Goal: Find specific page/section

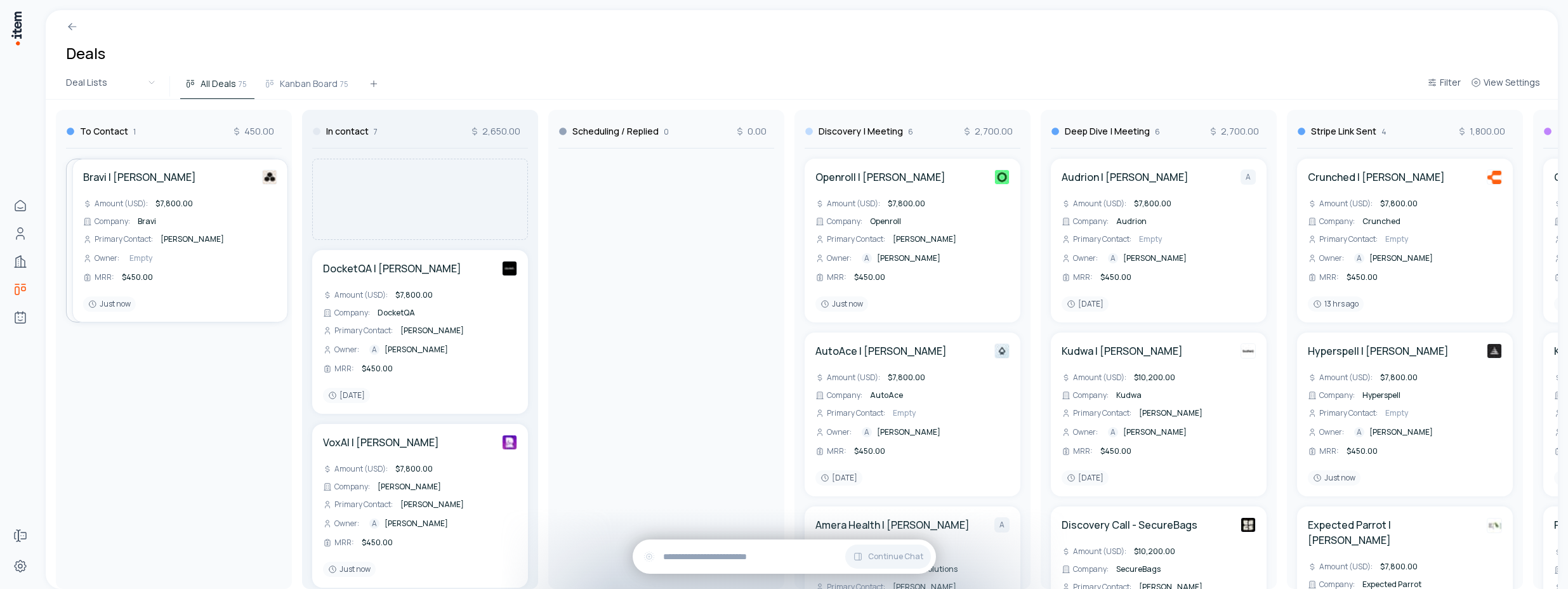
drag, startPoint x: 203, startPoint y: 240, endPoint x: 457, endPoint y: 245, distance: 254.0
click at [457, 245] on div "To Contact 1 450.00 Bravi | Anas Bouassami Amount (USD) : $7,800.00 Company : B…" at bounding box center [1404, 344] width 2718 height 489
drag, startPoint x: 205, startPoint y: 242, endPoint x: 459, endPoint y: 241, distance: 254.0
click at [459, 241] on div "To Contact 1 450.00 Bravi | Anas Bouassami Amount (USD) : $7,800.00 Company : B…" at bounding box center [1404, 344] width 2718 height 489
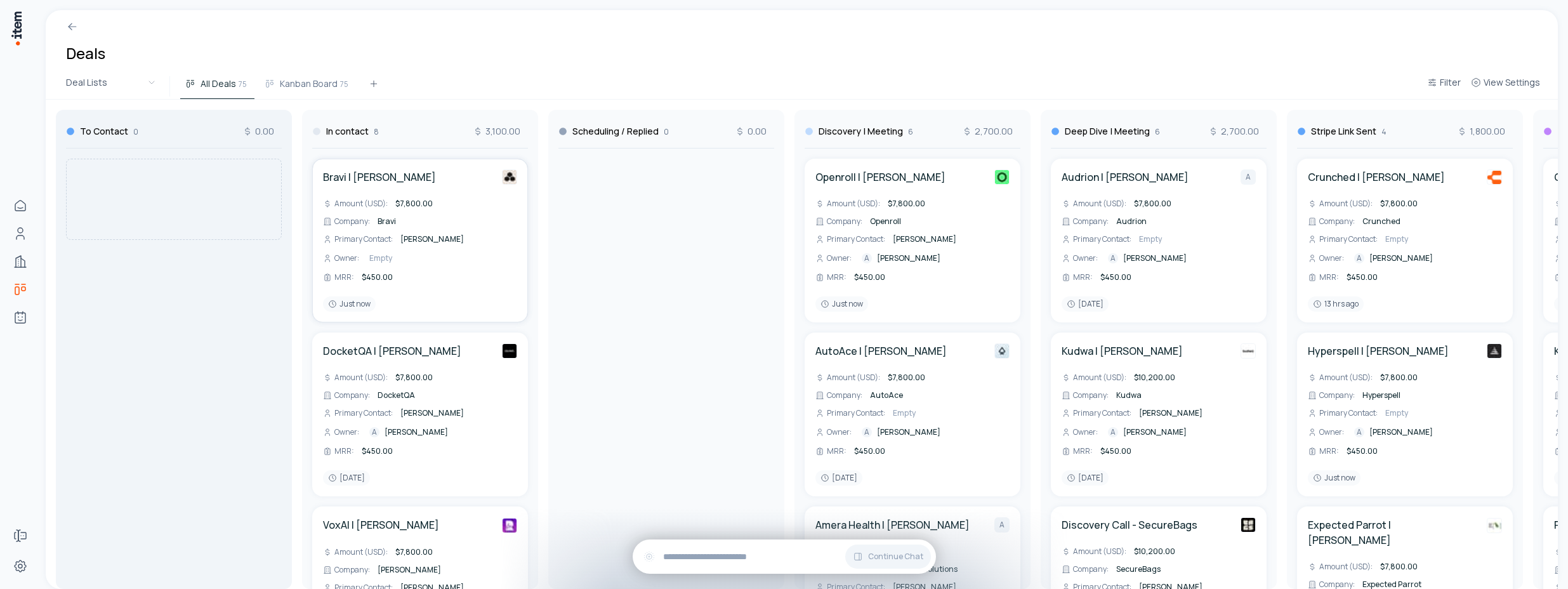
drag, startPoint x: 440, startPoint y: 238, endPoint x: 222, endPoint y: 222, distance: 218.6
click at [222, 222] on div "To Contact 0 0.00 In contact 8 3,100.00 Bravi | [PERSON_NAME] Amount (USD) : $7…" at bounding box center [1404, 344] width 2718 height 489
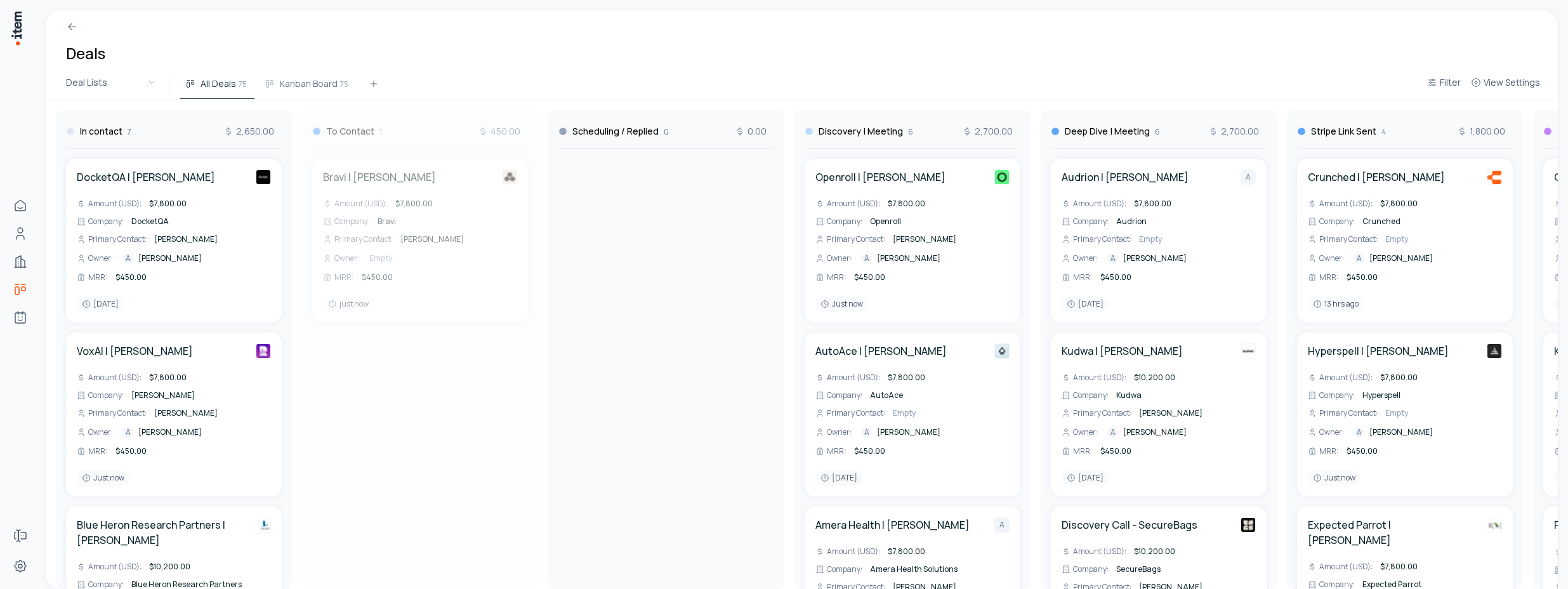
drag, startPoint x: 183, startPoint y: 126, endPoint x: 437, endPoint y: 124, distance: 254.0
click at [437, 124] on div "To Contact 1 450.00 Bravi | Anas Bouassami Amount (USD) : $7,800.00 Company : B…" at bounding box center [1404, 344] width 2718 height 489
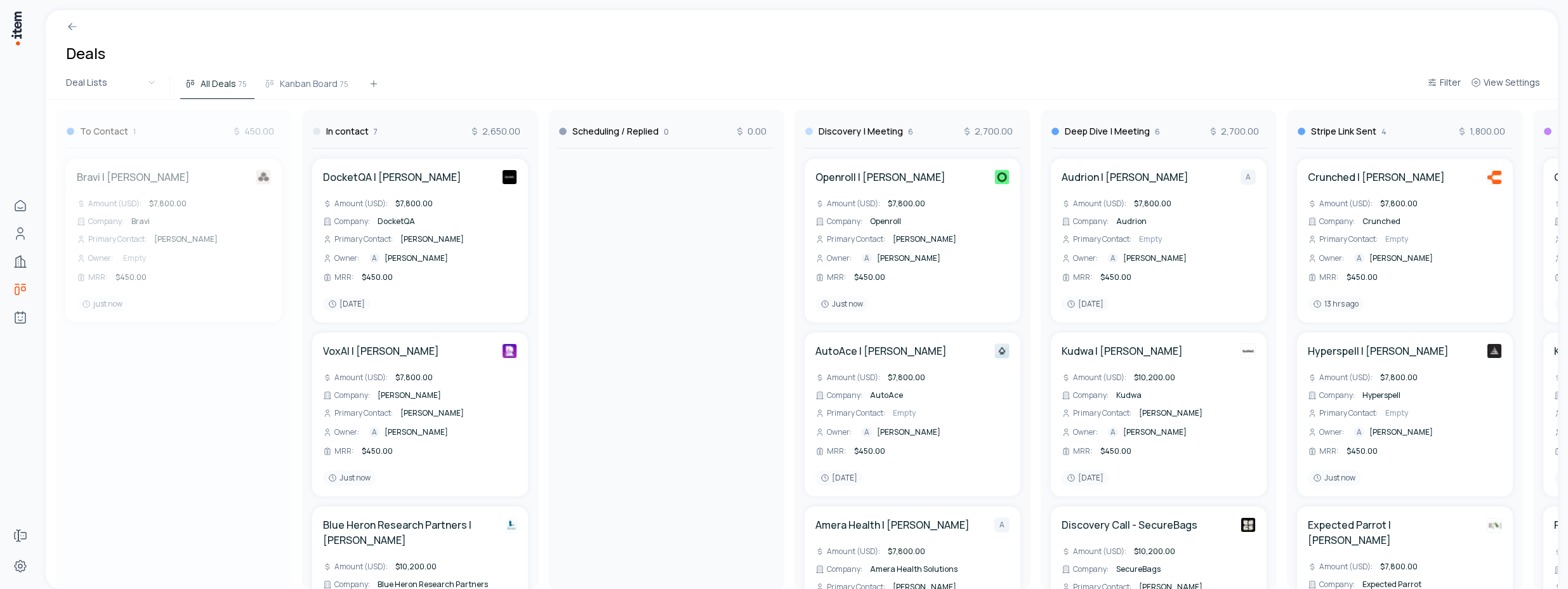
drag, startPoint x: 443, startPoint y: 124, endPoint x: 239, endPoint y: 128, distance: 204.0
click at [239, 128] on div "In contact 7 2,650.00 DocketQA | Nishant Hooda Amount (USD) : $7,800.00 Company…" at bounding box center [1404, 344] width 2718 height 489
